Goal: Feedback & Contribution: Submit feedback/report problem

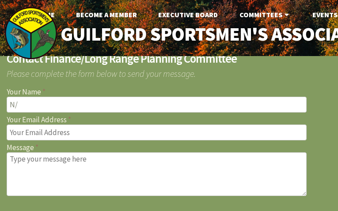
type input "N/A"
type input "[PERSON_NAME]"
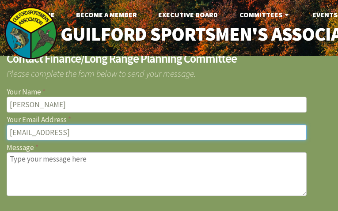
type input "[EMAIL_ADDRESS]"
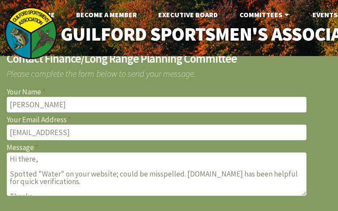
scroll to position [14, 0]
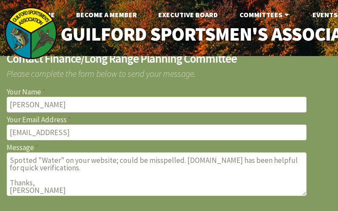
type textarea "Hi there, Spotted "Water" on your website; could be misspelled. [DOMAIN_NAME] h…"
